Goal: Use online tool/utility

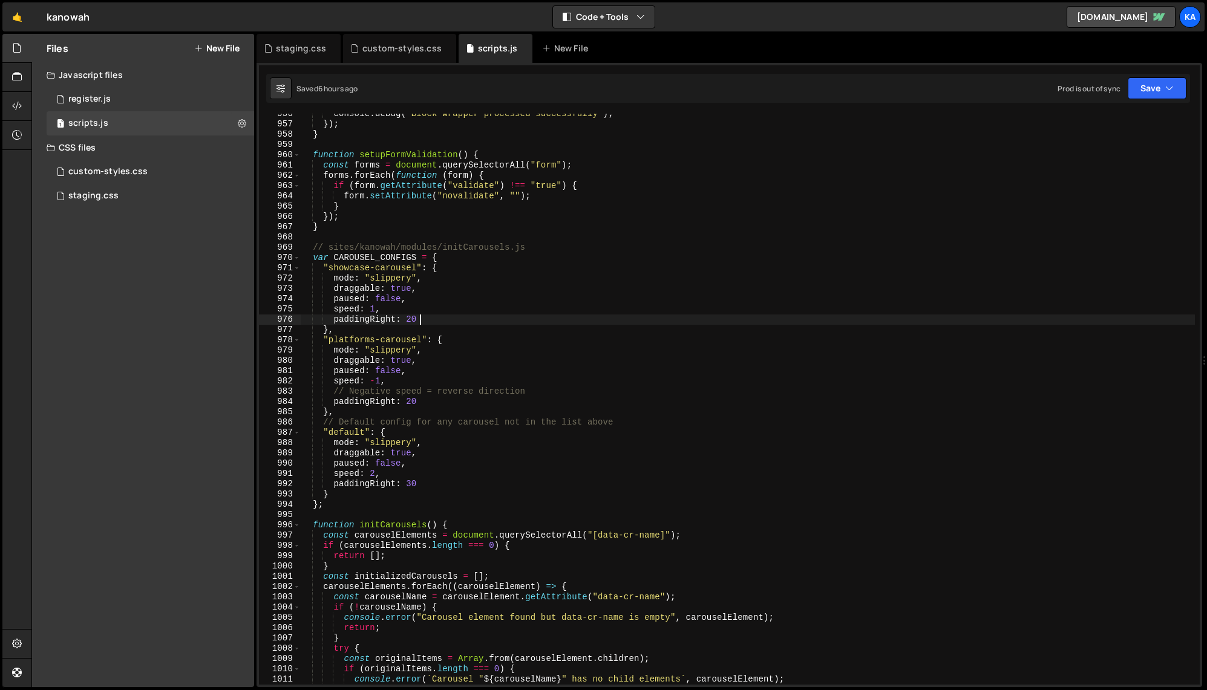
type textarea "})();"
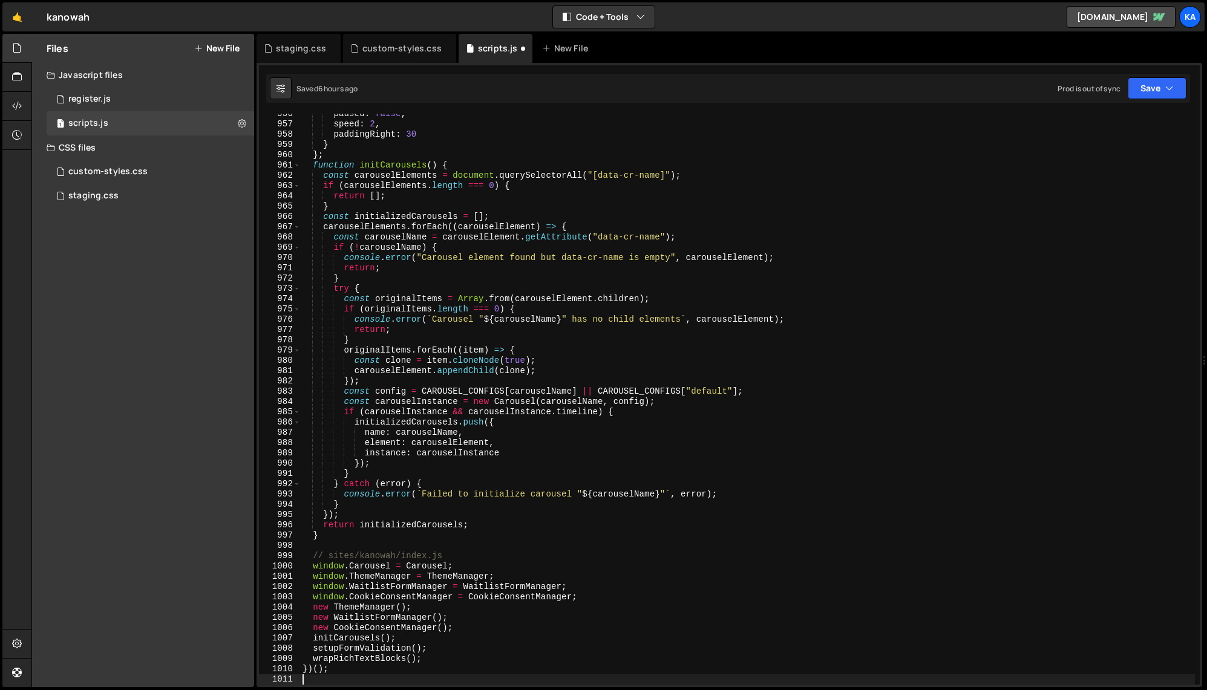
scroll to position [9829, 0]
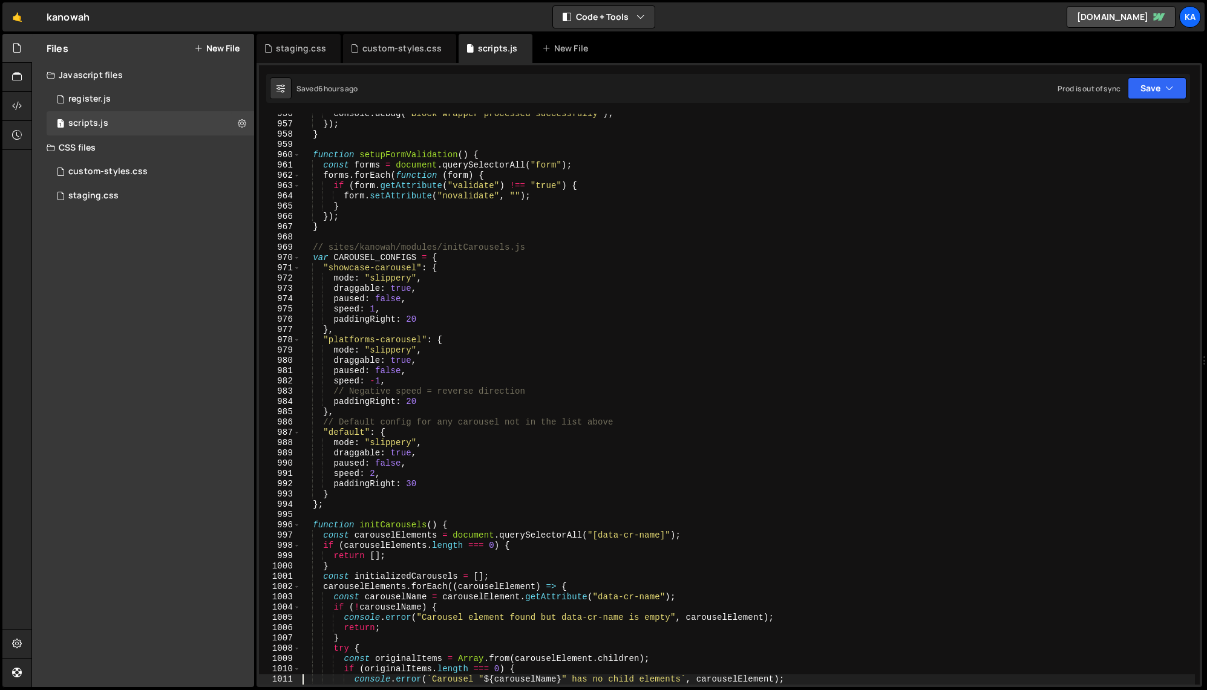
click at [511, 365] on div "console . debug ( "Block wrapper processed successfully" ) ; }) ; } function se…" at bounding box center [747, 405] width 895 height 592
type textarea "})();"
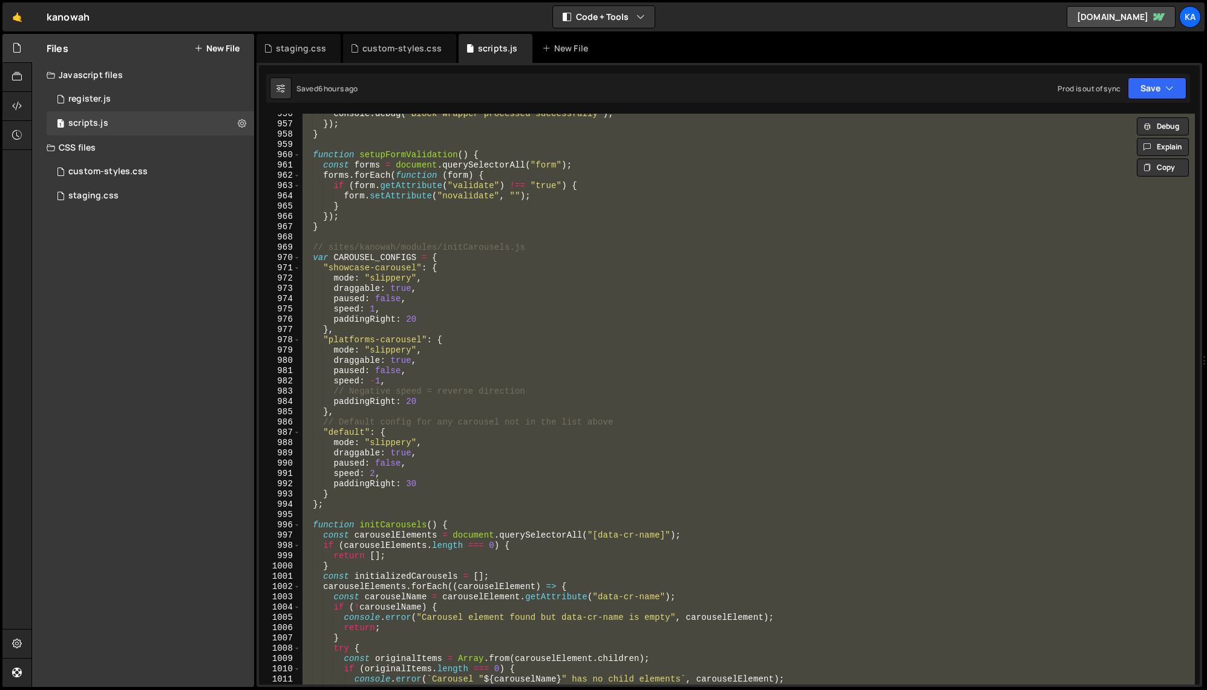
paste textarea
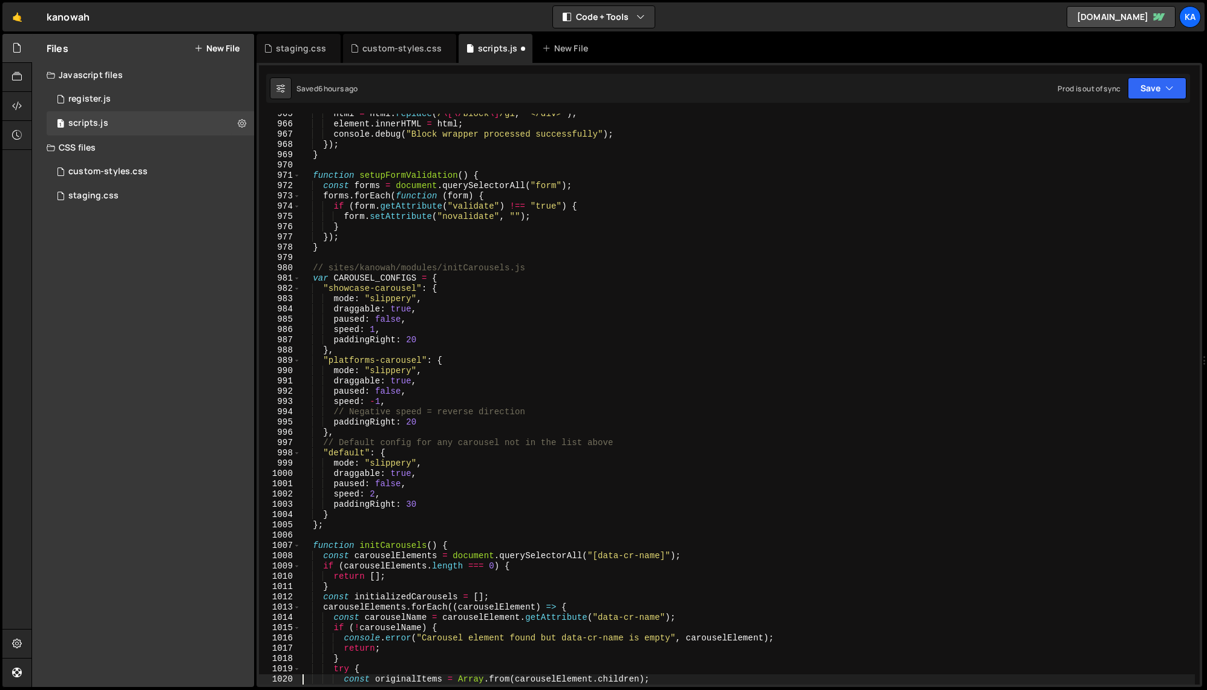
scroll to position [9922, 0]
click at [479, 216] on div "html = html . replace ( / \[\/ block \] /gi , "</div>" ) ; element . innerHTML …" at bounding box center [747, 405] width 895 height 592
type textarea "})();"
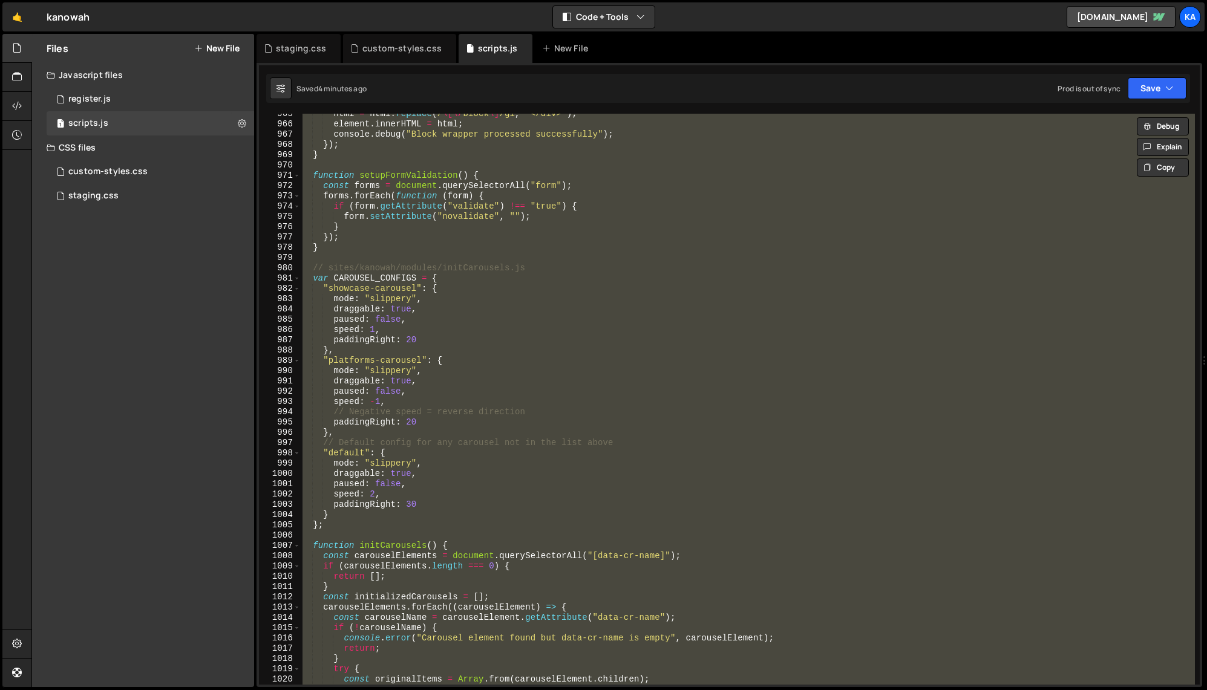
paste textarea
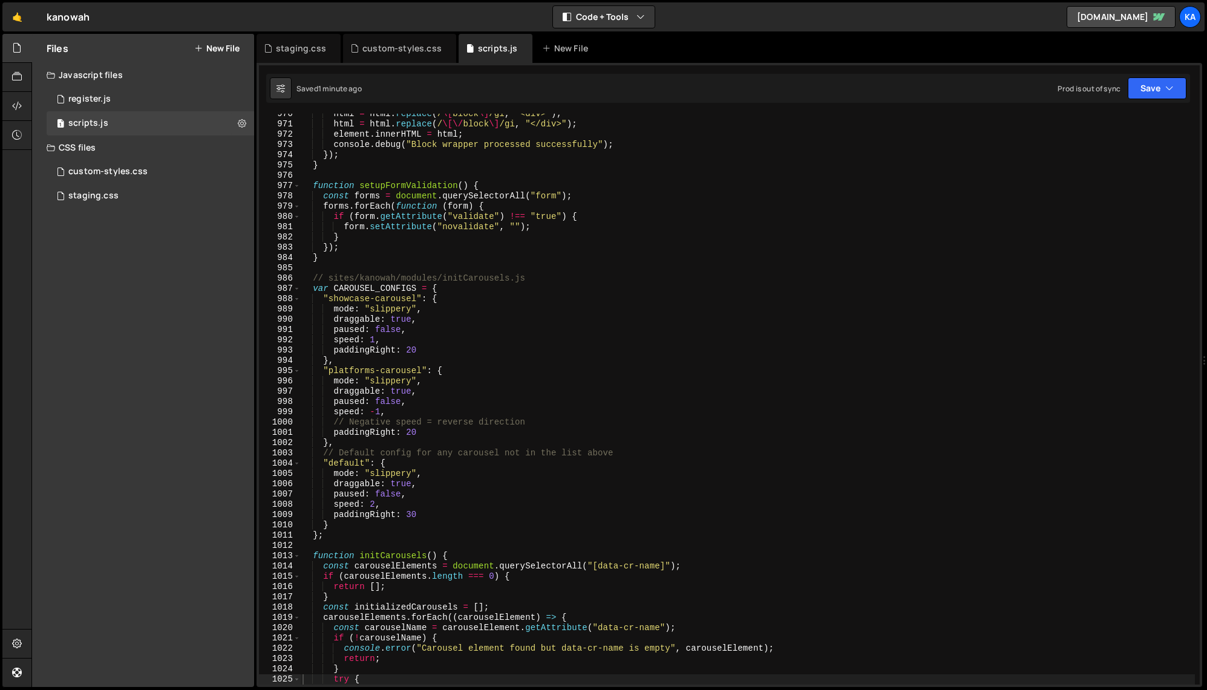
scroll to position [0, 0]
click at [593, 431] on div "html = html . replace ( / \[ block \] /gi , "<div>" ) ; html = html . replace (…" at bounding box center [747, 405] width 895 height 592
type textarea "})();"
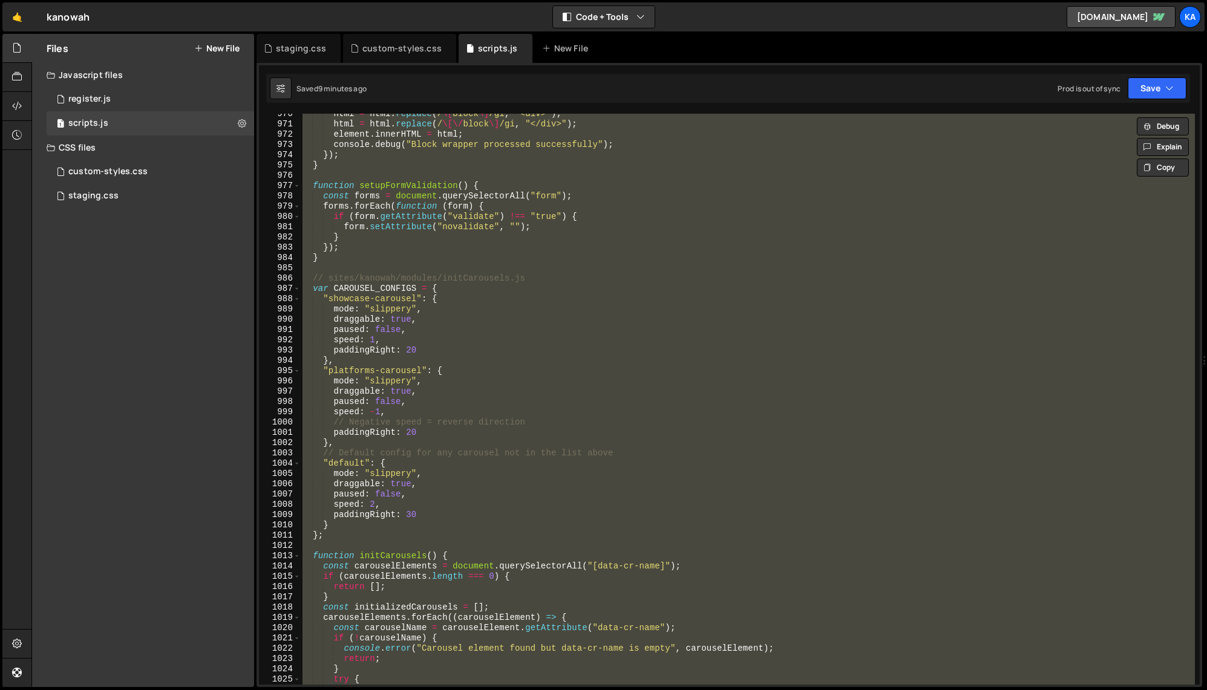
paste textarea
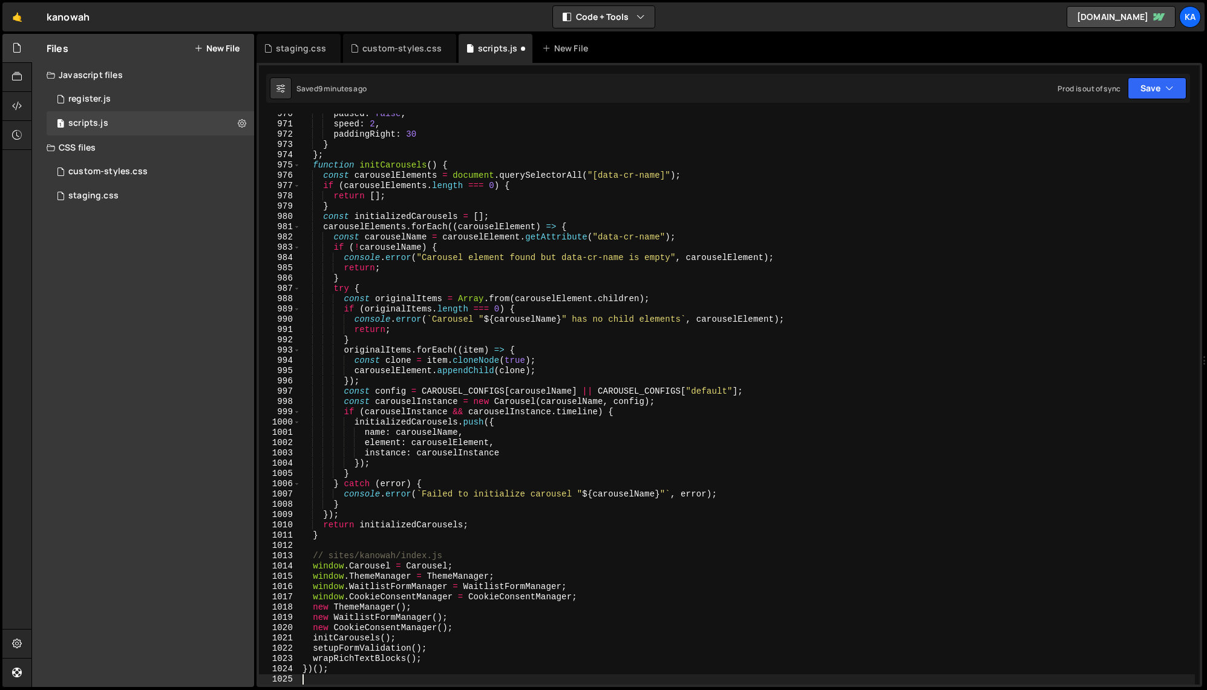
scroll to position [9973, 0]
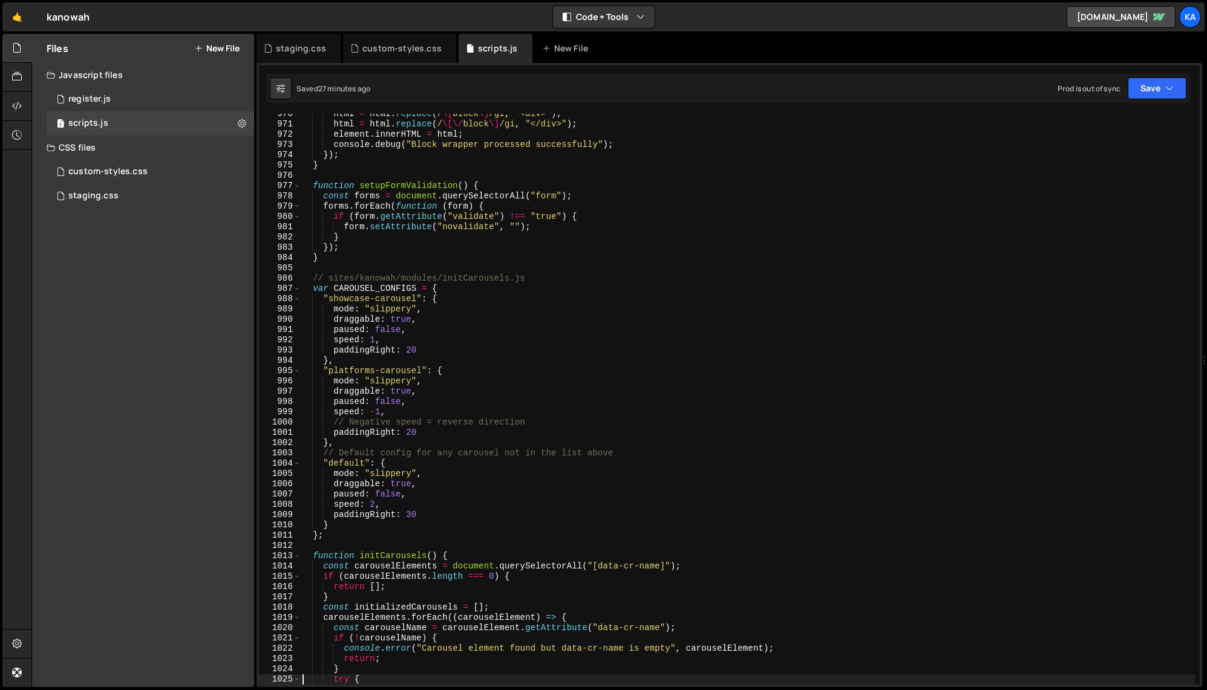
click at [378, 342] on div "html = html . replace ( / \[ block \] /gi , "<div>" ) ; html = html . replace (…" at bounding box center [747, 405] width 895 height 592
click at [531, 323] on div "html = html . replace ( / \[ block \] /gi , "<div>" ) ; html = html . replace (…" at bounding box center [747, 405] width 895 height 592
click at [520, 355] on div "html = html . replace ( / \[ block \] /gi , "<div>" ) ; html = html . replace (…" at bounding box center [747, 405] width 895 height 592
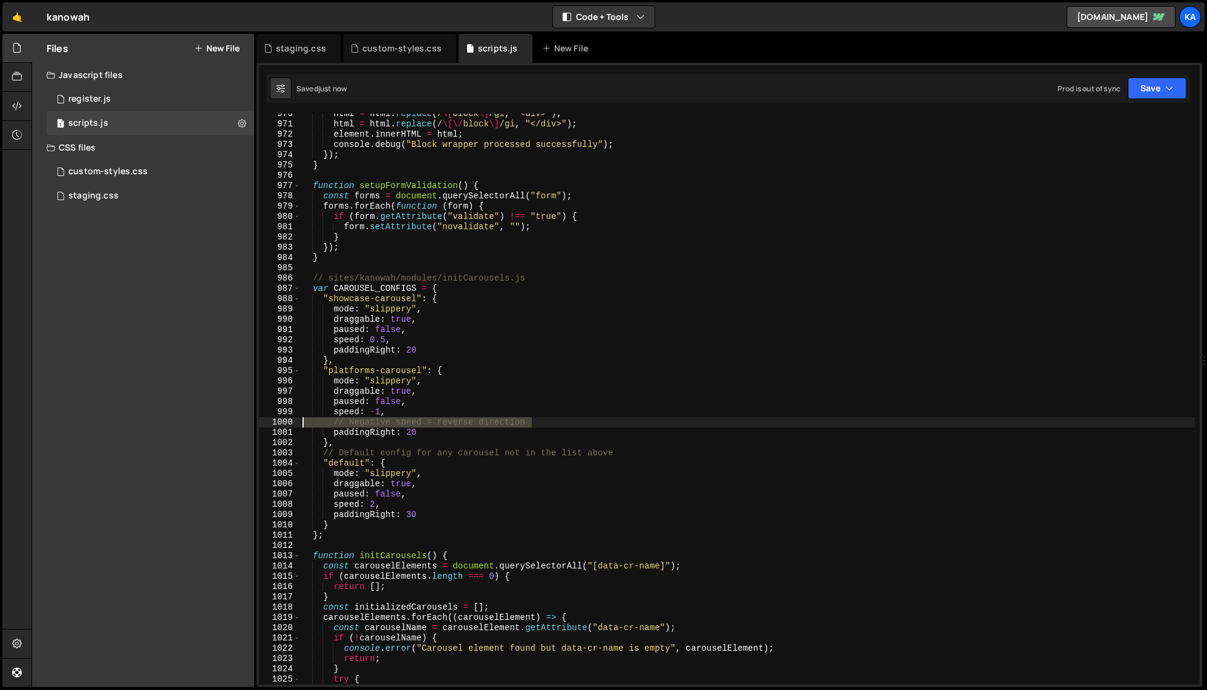
drag, startPoint x: 547, startPoint y: 424, endPoint x: 266, endPoint y: 425, distance: 281.4
click at [266, 425] on div "paddingRight: 20 970 971 972 973 974 975 976 977 978 979 980 981 982 983 984 98…" at bounding box center [729, 399] width 941 height 571
type textarea "// Negative speed = reverse direction"
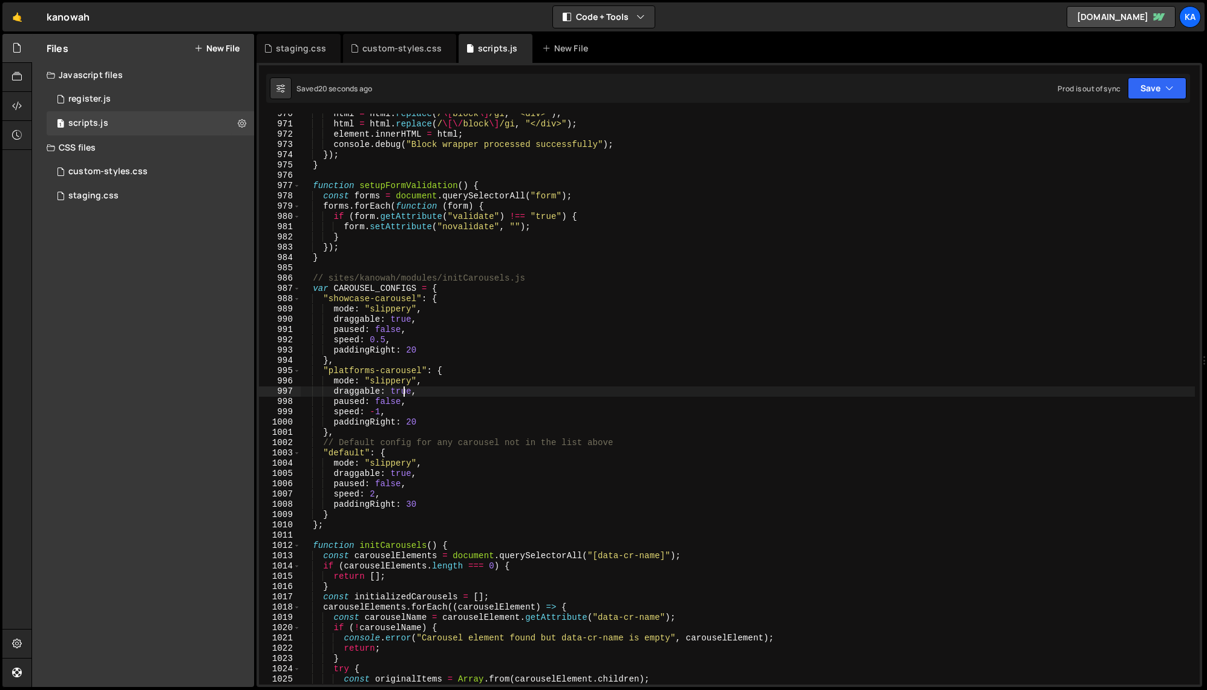
click at [404, 393] on div "html = html . replace ( / \[ block \] /gi , "<div>" ) ; html = html . replace (…" at bounding box center [747, 405] width 895 height 592
click at [451, 476] on div "html = html . replace ( / \[ block \] /gi , "<div>" ) ; html = html . replace (…" at bounding box center [747, 405] width 895 height 592
click at [411, 477] on div "html = html . replace ( / \[ block \] /gi , "<div>" ) ; html = html . replace (…" at bounding box center [747, 405] width 895 height 592
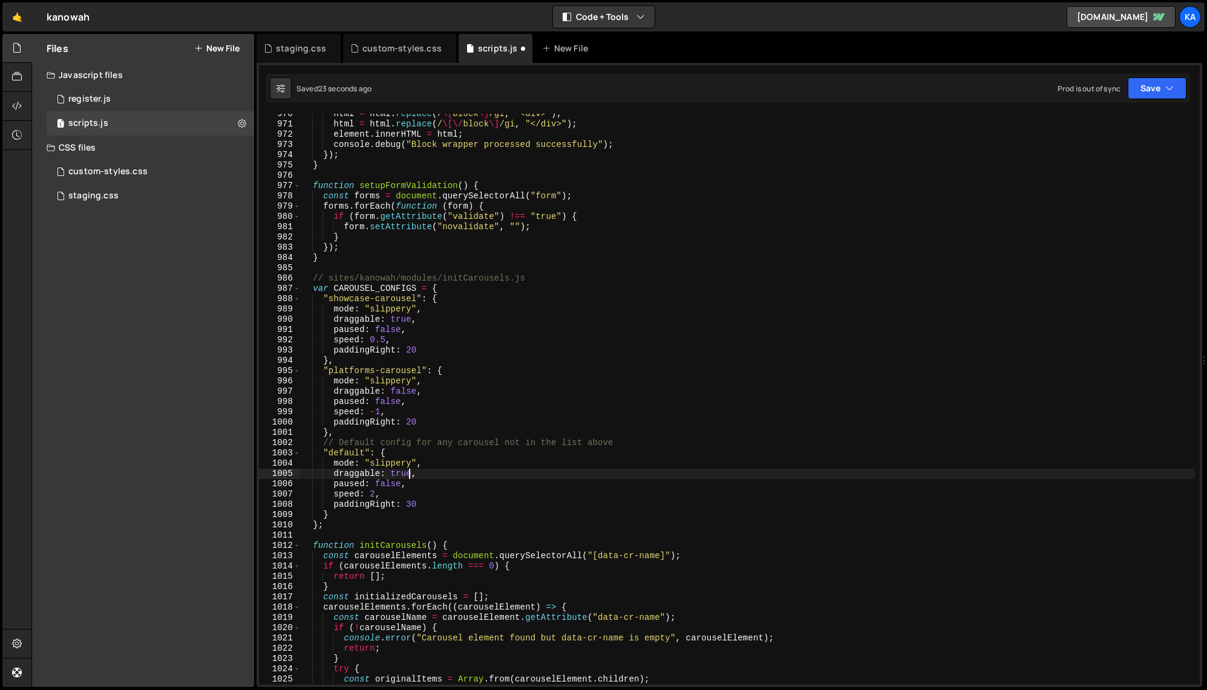
click at [411, 477] on div "html = html . replace ( / \[ block \] /gi , "<div>" ) ; html = html . replace (…" at bounding box center [747, 405] width 895 height 592
click at [554, 389] on div "html = html . replace ( / \[ block \] /gi , "<div>" ) ; html = html . replace (…" at bounding box center [747, 405] width 895 height 592
click at [382, 416] on div "html = html . replace ( / \[ block \] /gi , "<div>" ) ; html = html . replace (…" at bounding box center [747, 405] width 895 height 592
click at [589, 376] on div "html = html . replace ( / \[ block \] /gi , "<div>" ) ; html = html . replace (…" at bounding box center [747, 405] width 895 height 592
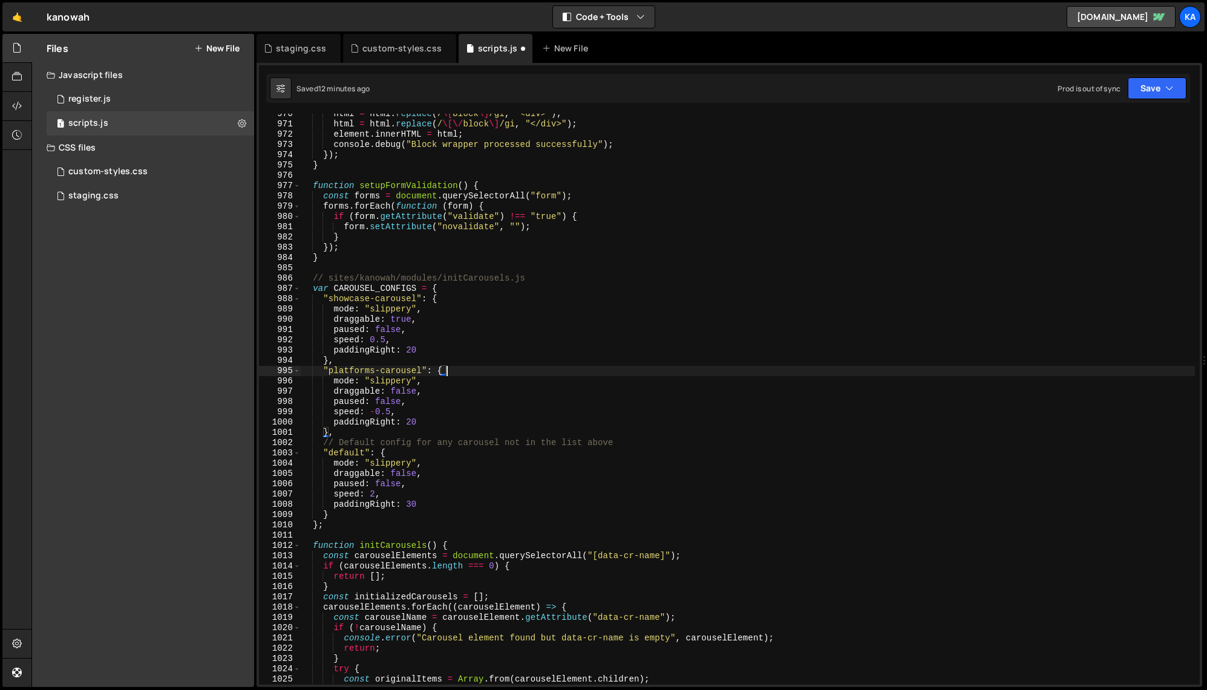
click at [552, 411] on div "html = html . replace ( / \[ block \] /gi , "<div>" ) ; html = html . replace (…" at bounding box center [747, 405] width 895 height 592
type textarea "speed: -0.5,"
